Goal: Information Seeking & Learning: Learn about a topic

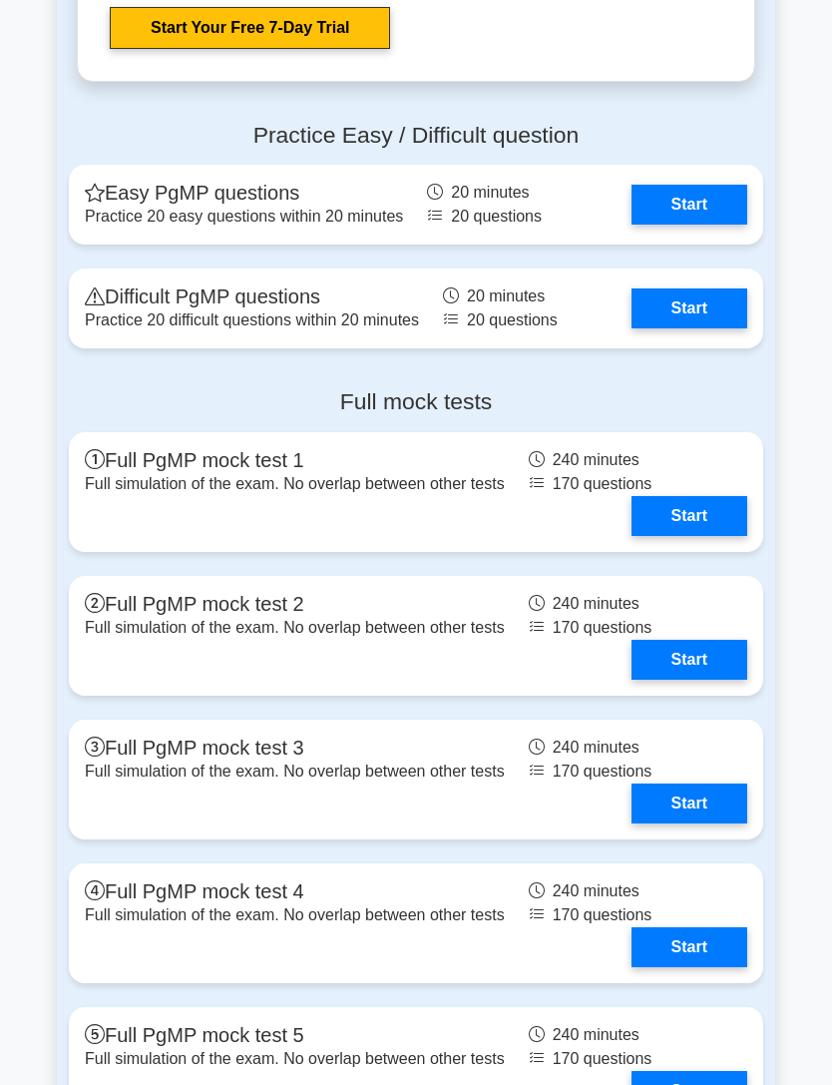
scroll to position [3059, 0]
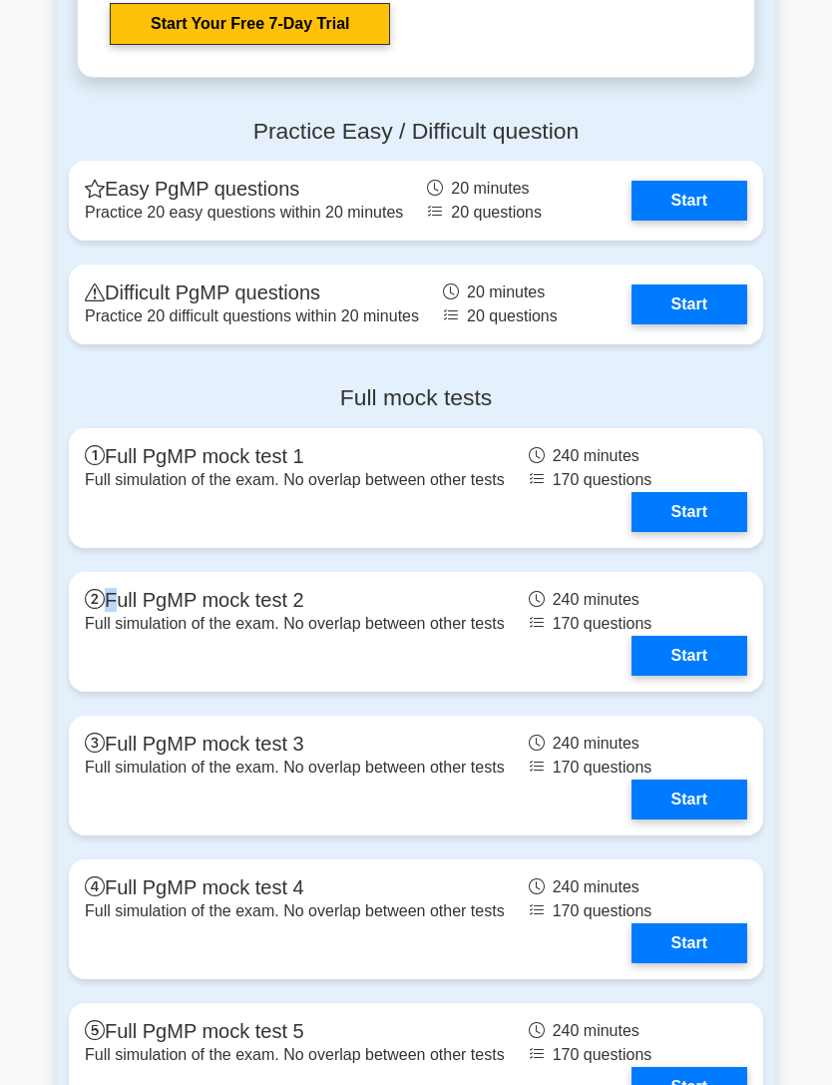
click at [717, 532] on link "Start" at bounding box center [690, 512] width 116 height 40
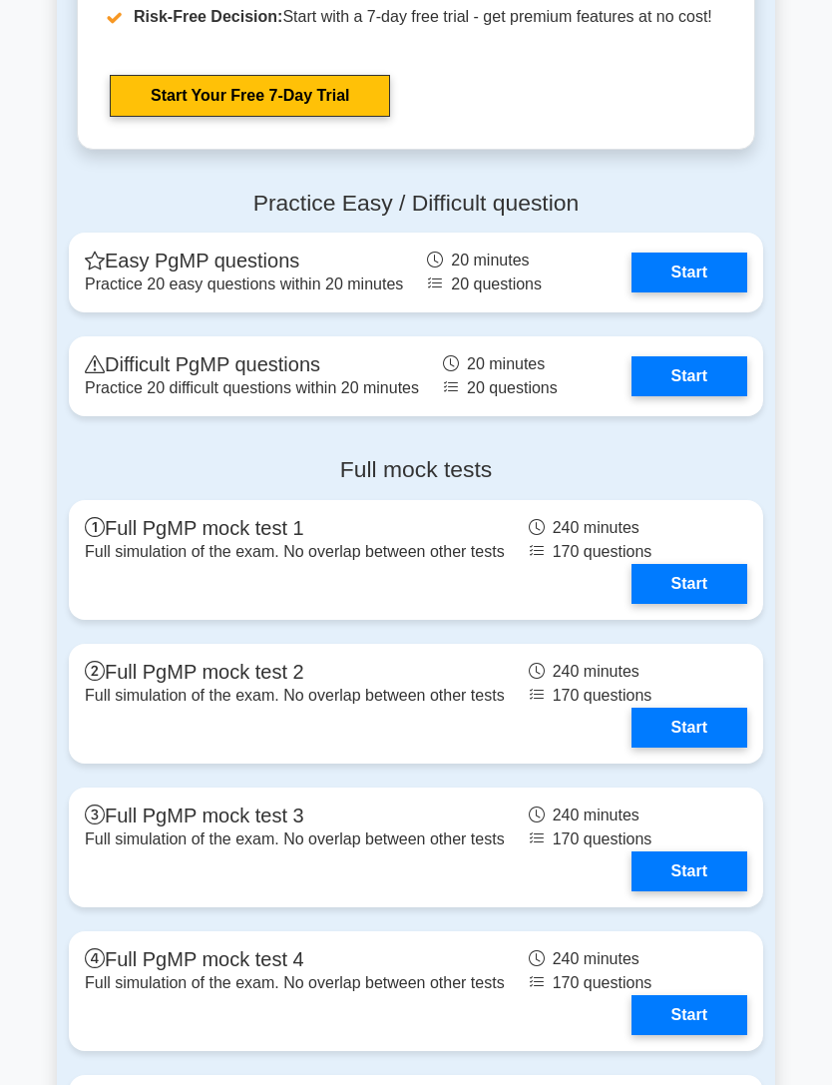
scroll to position [2988, 0]
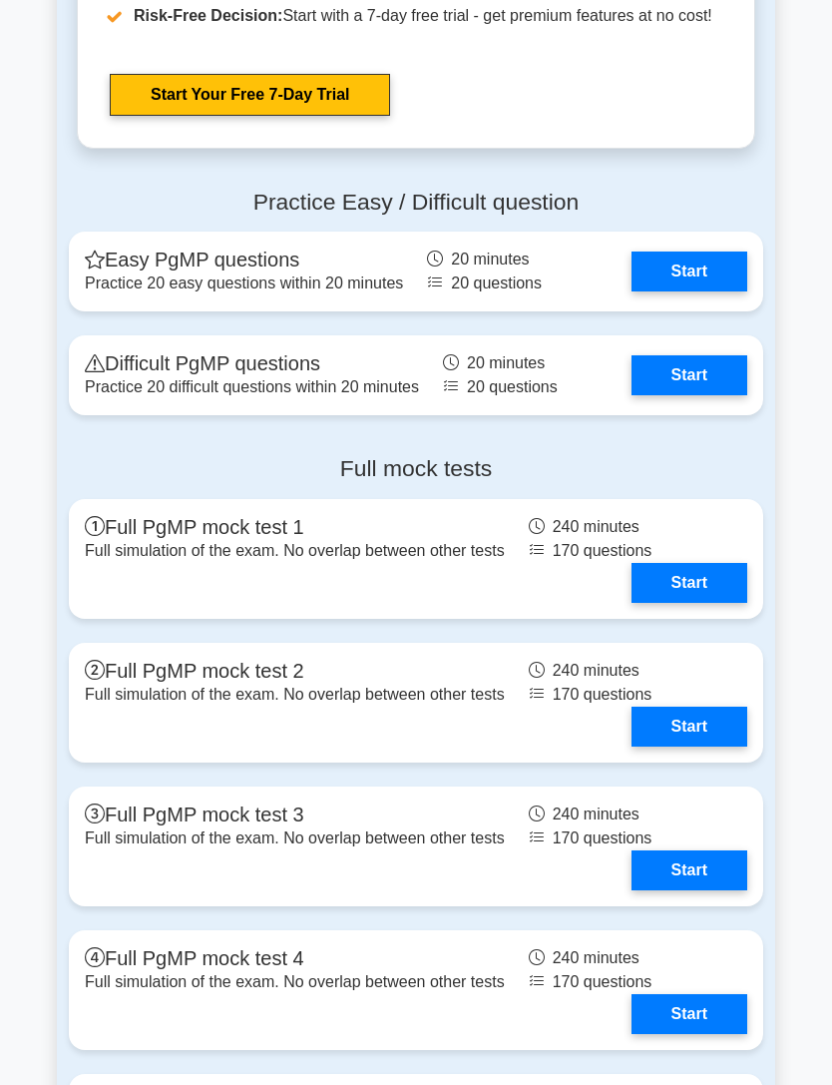
click at [714, 395] on link "Start" at bounding box center [690, 375] width 116 height 40
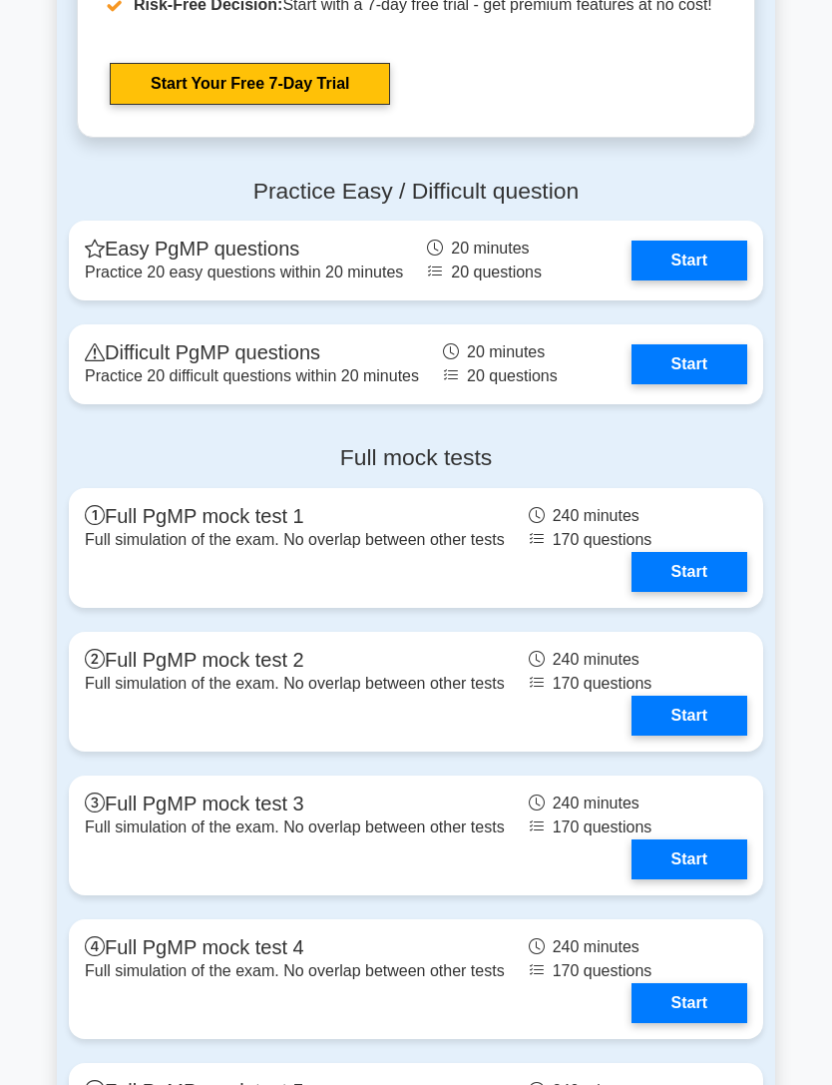
scroll to position [2999, 0]
click at [722, 592] on link "Start" at bounding box center [690, 572] width 116 height 40
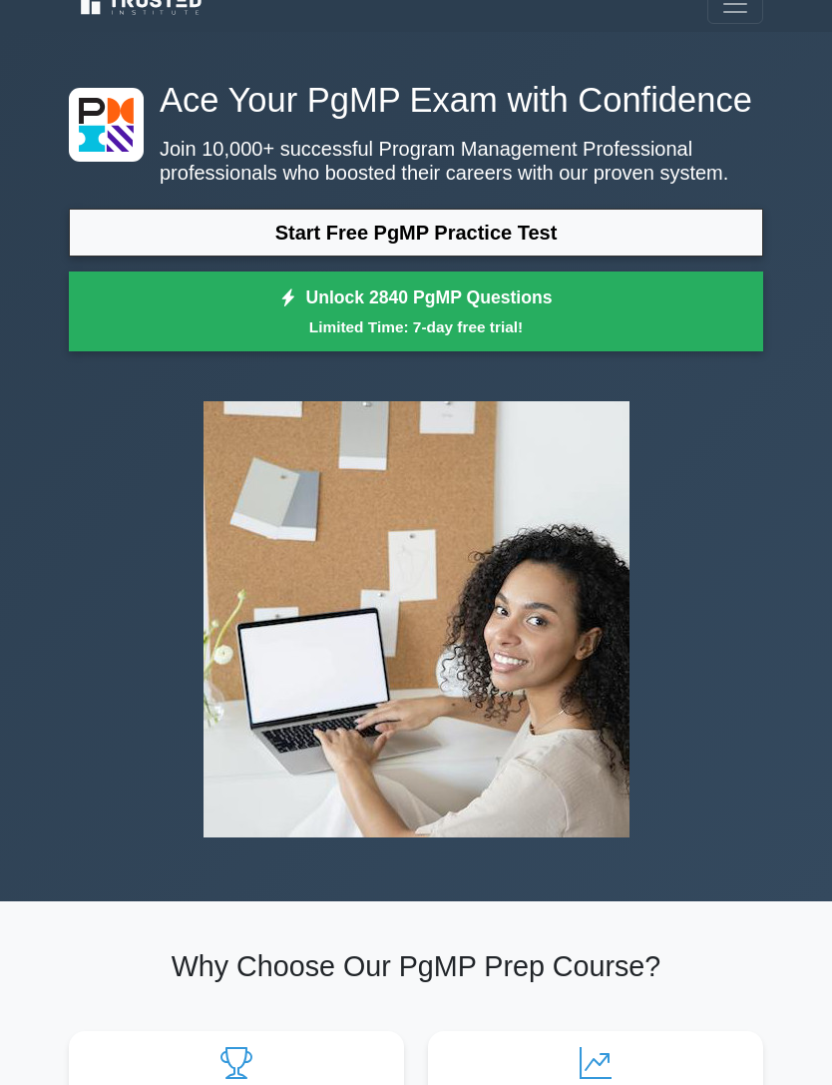
scroll to position [0, 0]
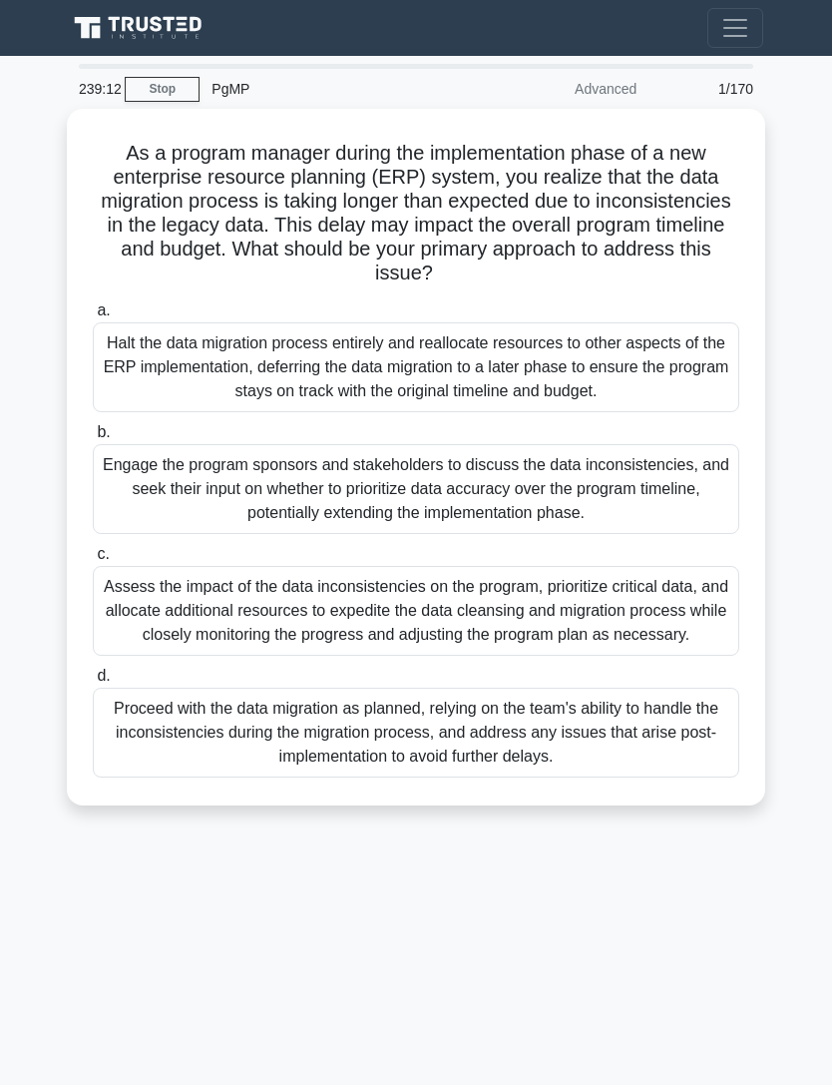
scroll to position [63, 0]
click at [702, 494] on div "Engage the program sponsors and stakeholders to discuss the data inconsistencie…" at bounding box center [416, 489] width 647 height 90
click at [93, 439] on input "b. Engage the program sponsors and stakeholders to discuss the data inconsisten…" at bounding box center [93, 432] width 0 height 13
